Goal: Find specific page/section: Find specific page/section

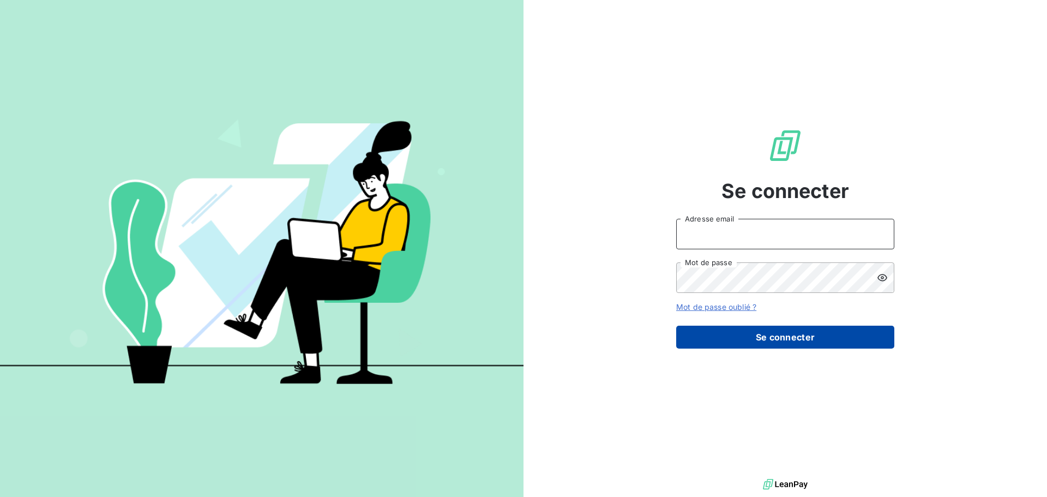
type input "[EMAIL_ADDRESS][DOMAIN_NAME]"
click at [751, 337] on button "Se connecter" at bounding box center [785, 337] width 218 height 23
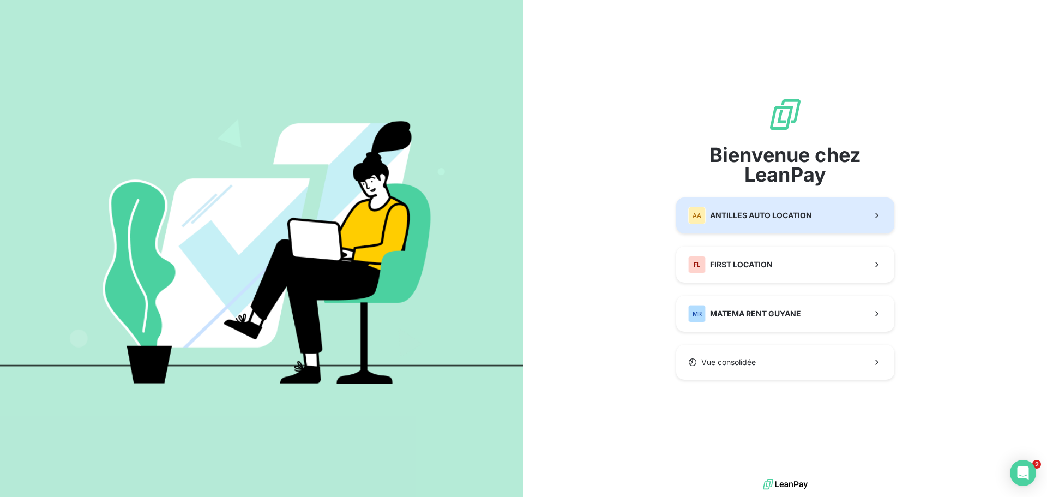
click at [786, 220] on div "[GEOGRAPHIC_DATA] AUTO LOCATION" at bounding box center [750, 215] width 124 height 17
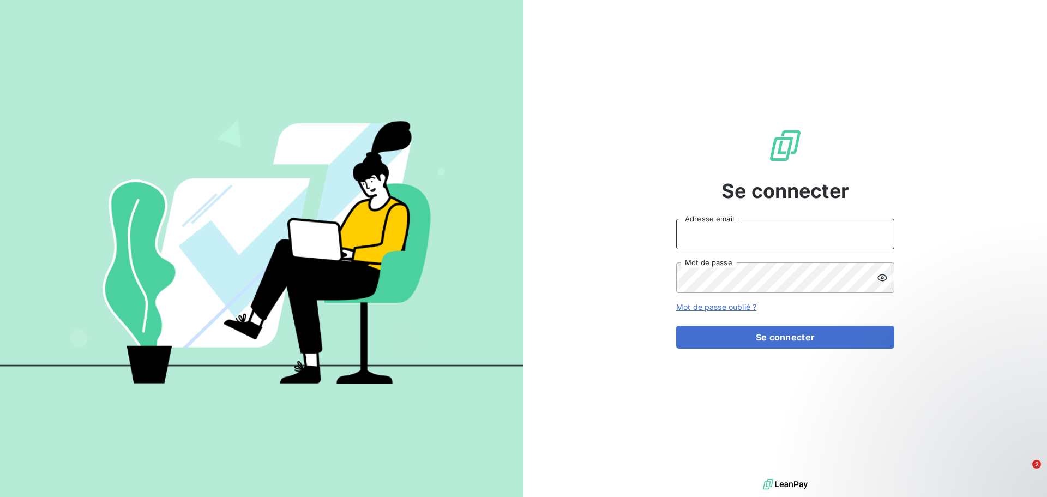
type input "[EMAIL_ADDRESS][DOMAIN_NAME]"
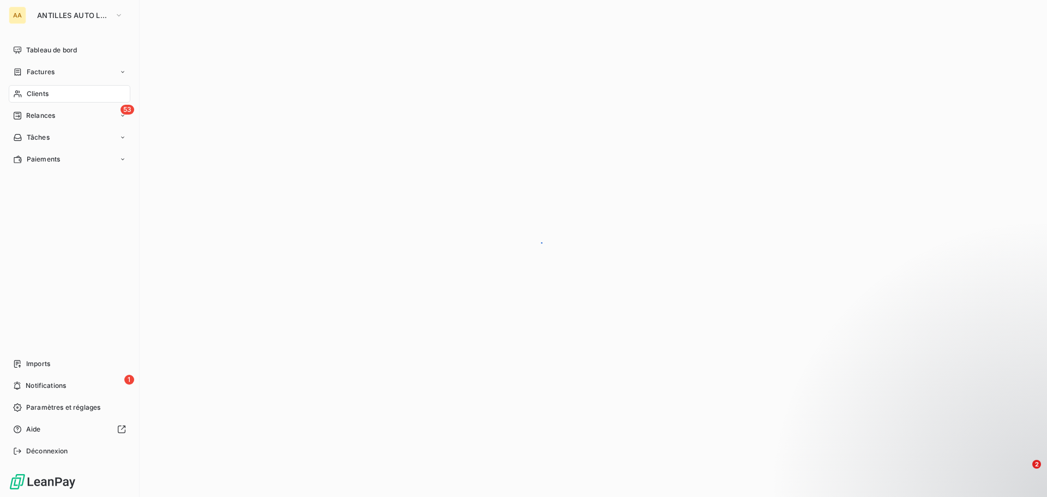
click at [31, 90] on span "Clients" at bounding box center [38, 94] width 22 height 10
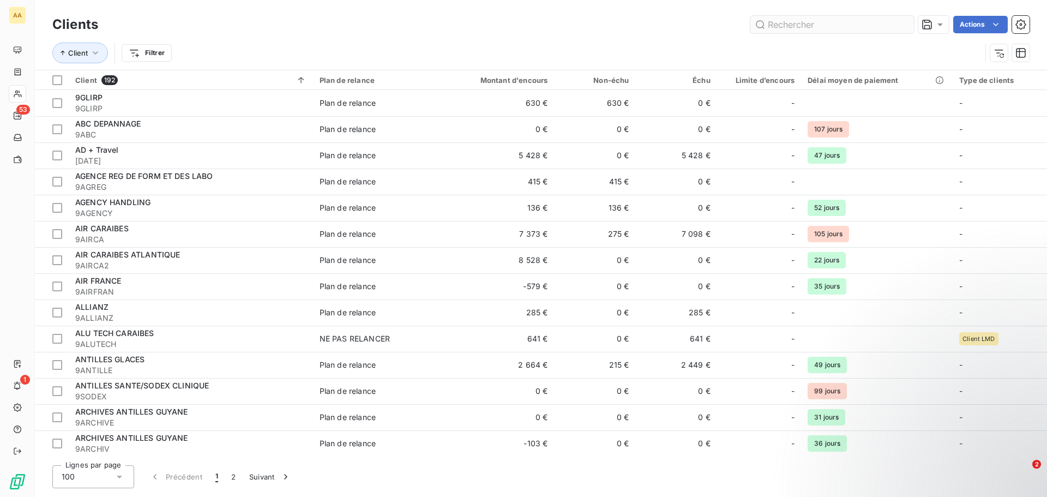
click at [776, 27] on input "text" at bounding box center [832, 24] width 164 height 17
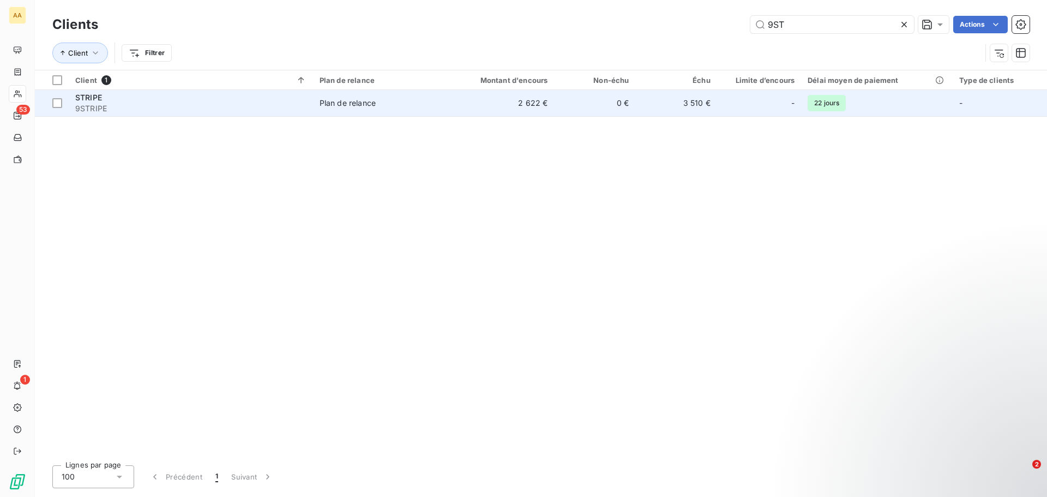
type input "9ST"
click at [225, 101] on div "STRIPE" at bounding box center [190, 97] width 231 height 11
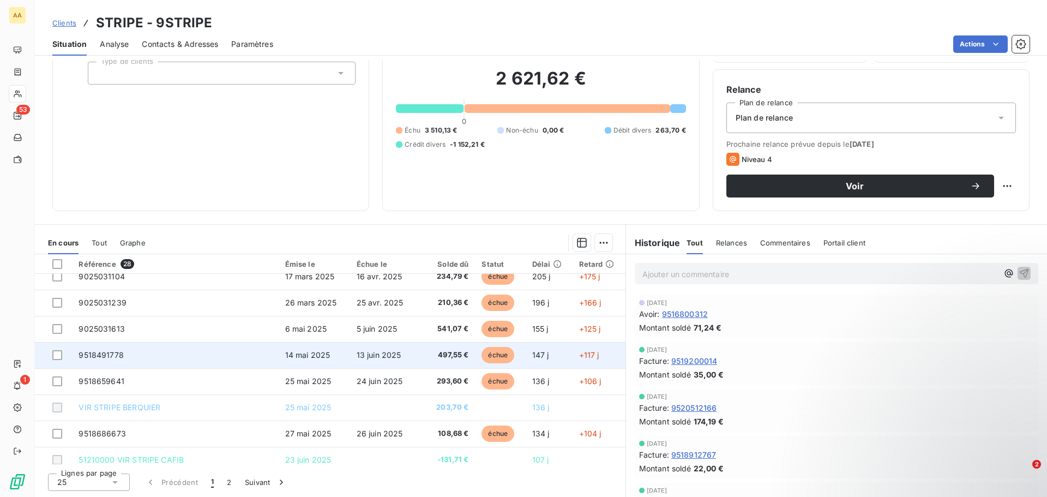
scroll to position [465, 0]
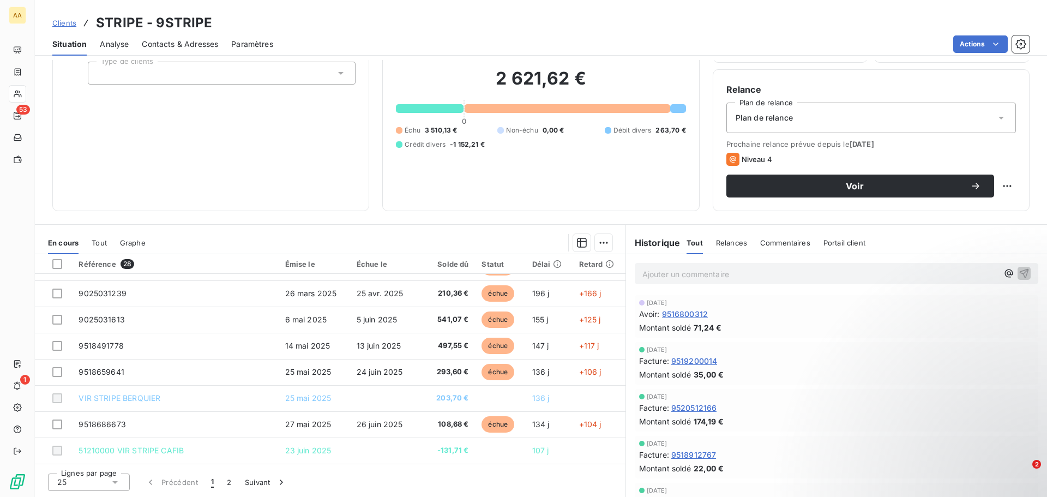
click at [119, 486] on div "25" at bounding box center [89, 481] width 82 height 17
click at [94, 440] on li "50" at bounding box center [89, 442] width 82 height 20
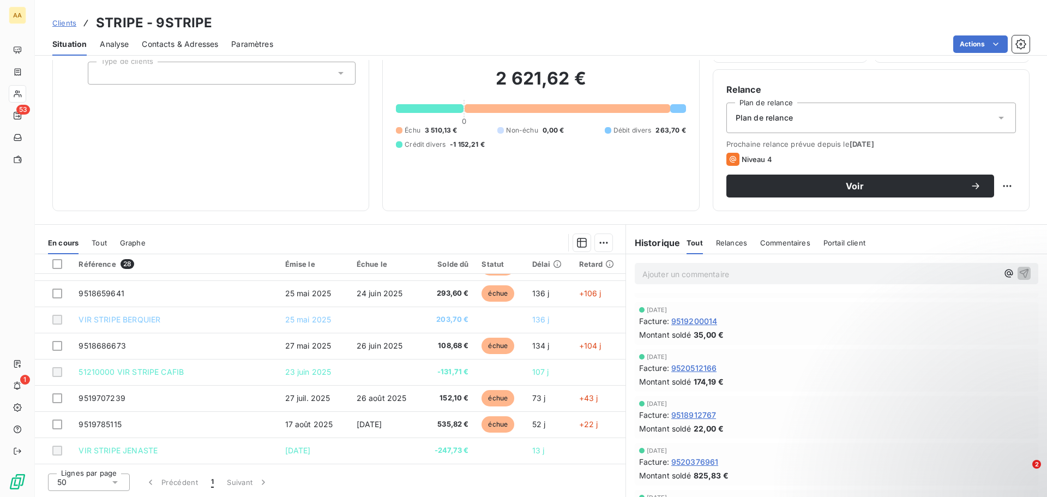
scroll to position [0, 0]
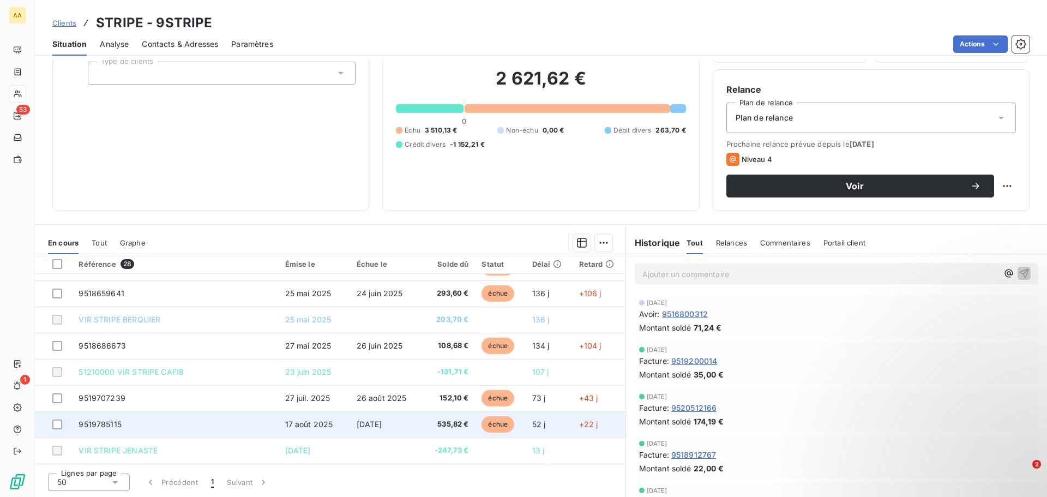
click at [200, 427] on td "9519785115" at bounding box center [175, 424] width 206 height 26
